Goal: Information Seeking & Learning: Learn about a topic

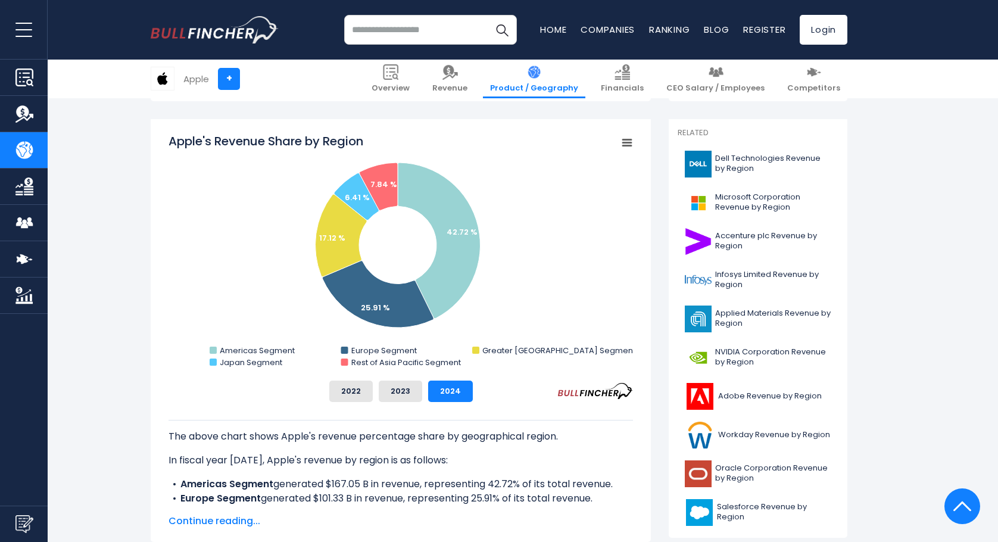
scroll to position [310, 0]
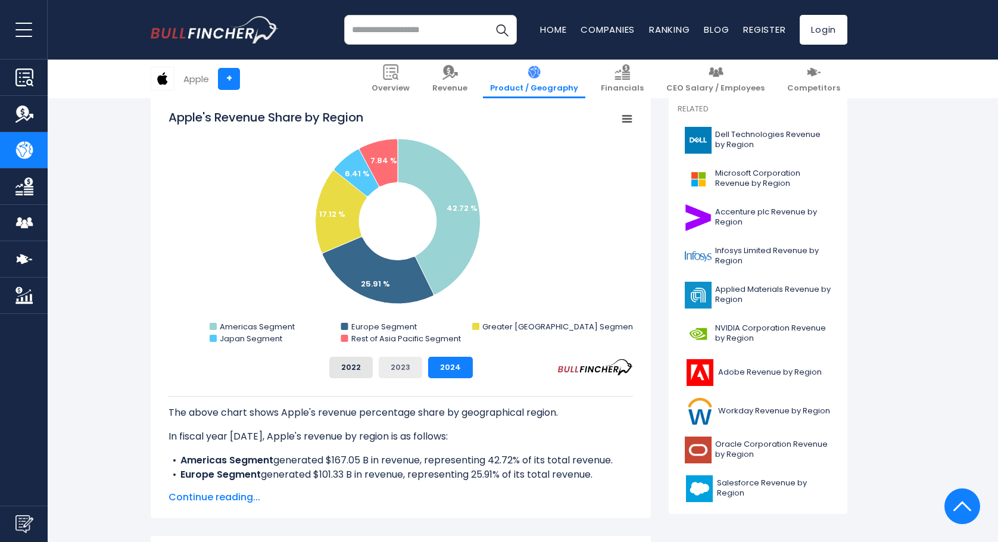
click at [406, 365] on button "2023" at bounding box center [400, 367] width 43 height 21
click at [357, 363] on button "2022" at bounding box center [350, 367] width 43 height 21
click at [449, 368] on button "2024" at bounding box center [450, 367] width 45 height 21
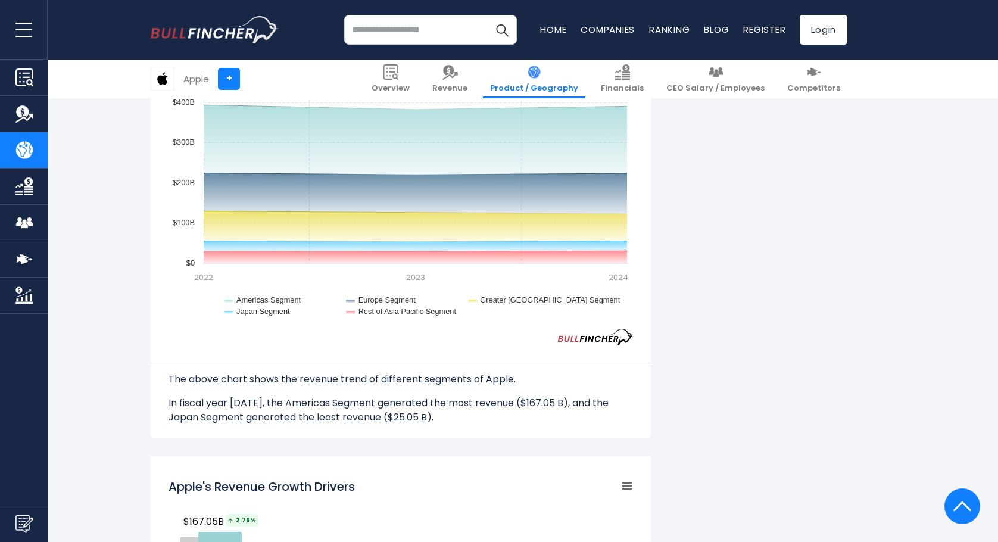
scroll to position [1096, 0]
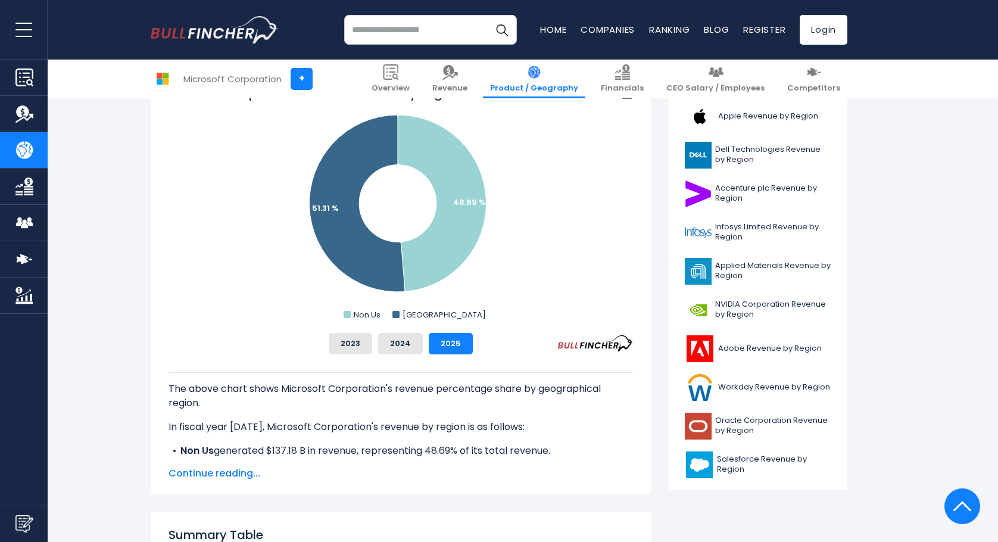
scroll to position [357, 0]
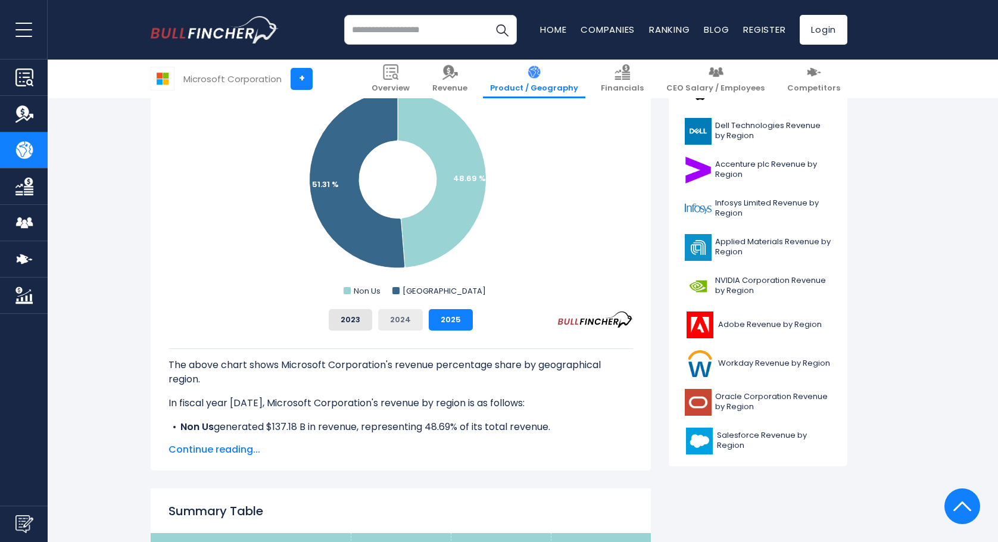
click at [395, 329] on button "2024" at bounding box center [400, 319] width 45 height 21
click at [350, 328] on button "2023" at bounding box center [350, 319] width 43 height 21
click at [453, 320] on button "2025" at bounding box center [451, 319] width 44 height 21
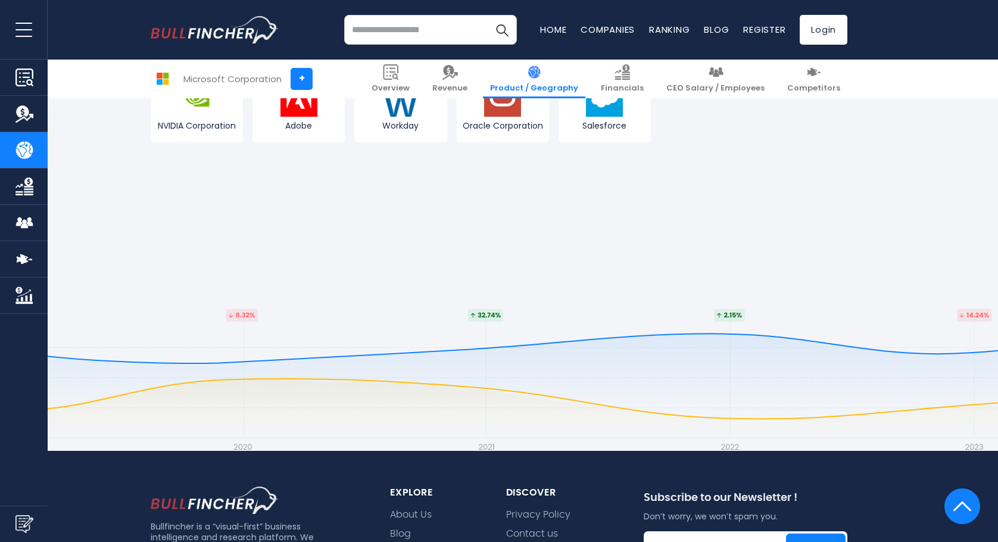
scroll to position [2383, 0]
